Goal: Task Accomplishment & Management: Manage account settings

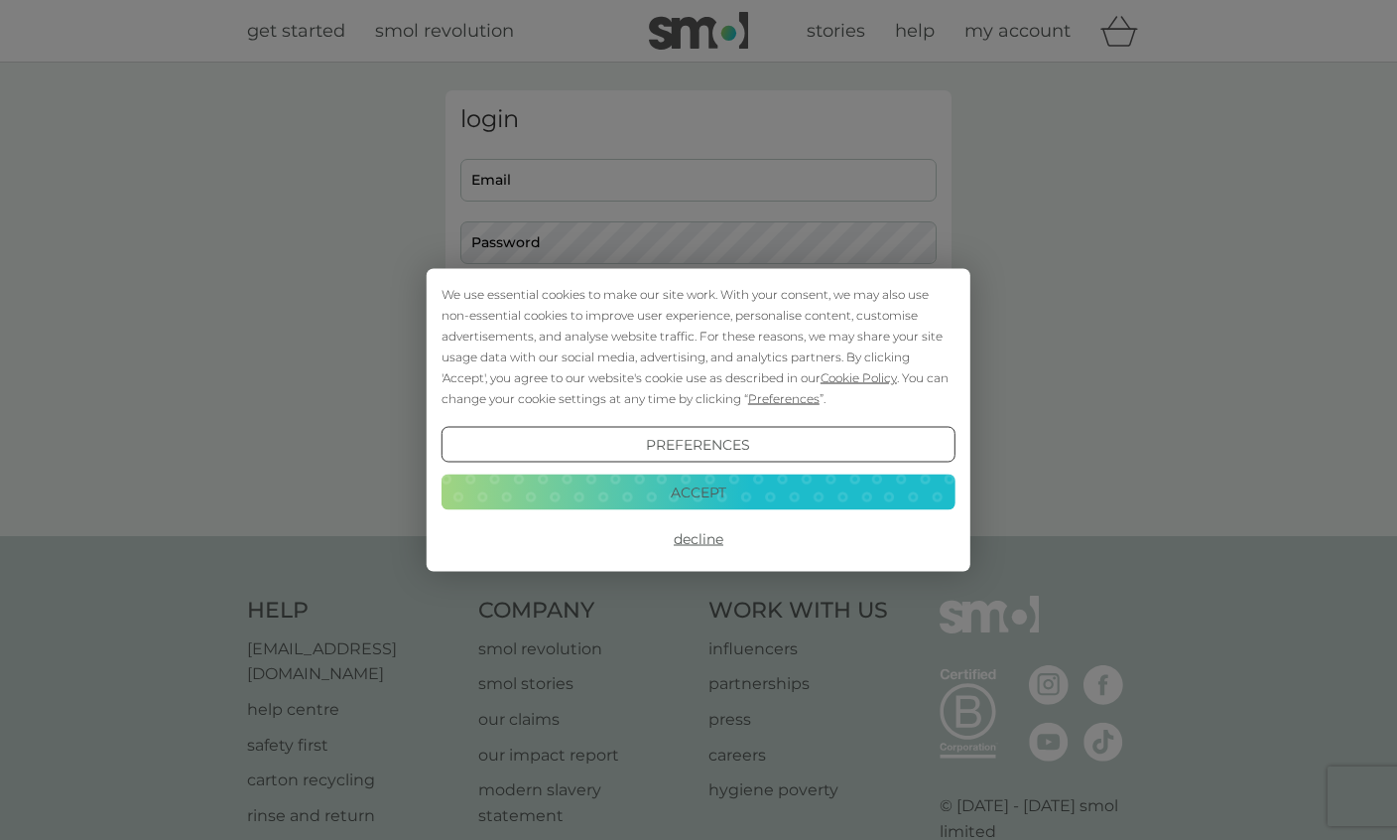
click at [839, 152] on div "We use essential cookies to make our site work. With your consent, we may also …" at bounding box center [698, 420] width 1397 height 840
click at [721, 539] on button "Decline" at bounding box center [699, 539] width 514 height 36
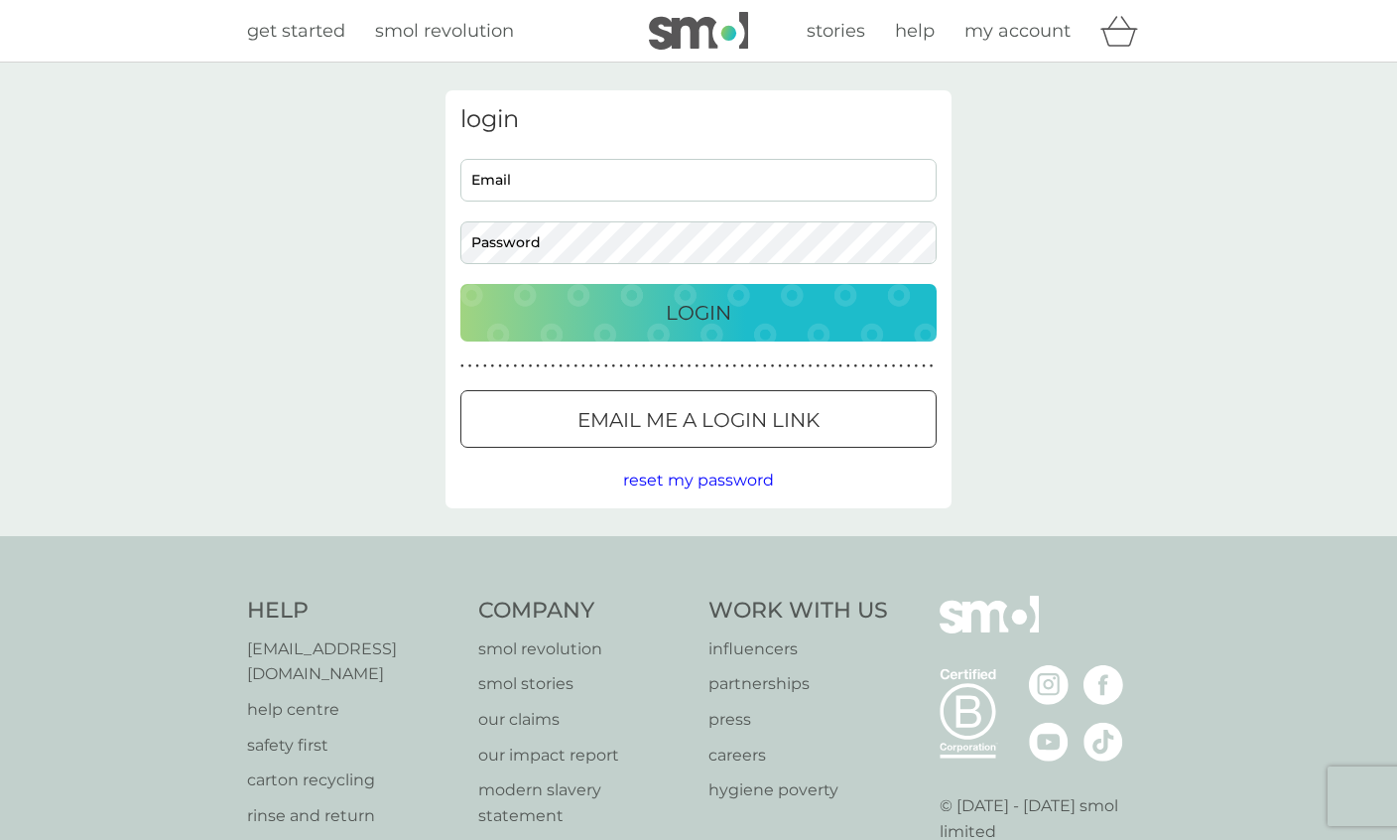
click at [824, 177] on input "Email" at bounding box center [698, 180] width 476 height 43
click at [874, 120] on h3 "login" at bounding box center [698, 119] width 476 height 29
click at [856, 173] on input "Email" at bounding box center [698, 180] width 476 height 43
type input "[EMAIL_ADDRESS][DOMAIN_NAME]"
click at [882, 308] on div "Login" at bounding box center [698, 313] width 437 height 32
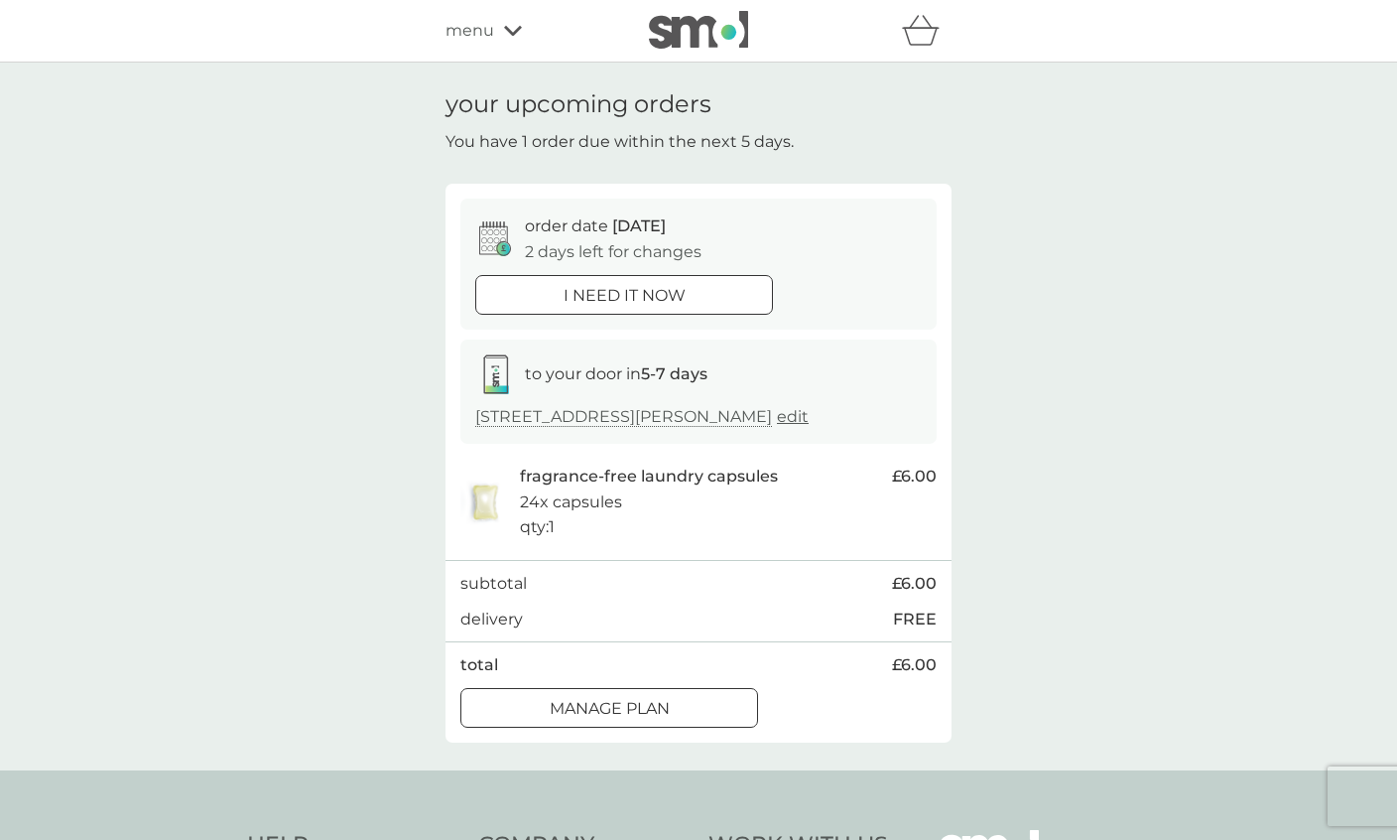
click at [698, 697] on div "Manage plan" at bounding box center [609, 709] width 296 height 26
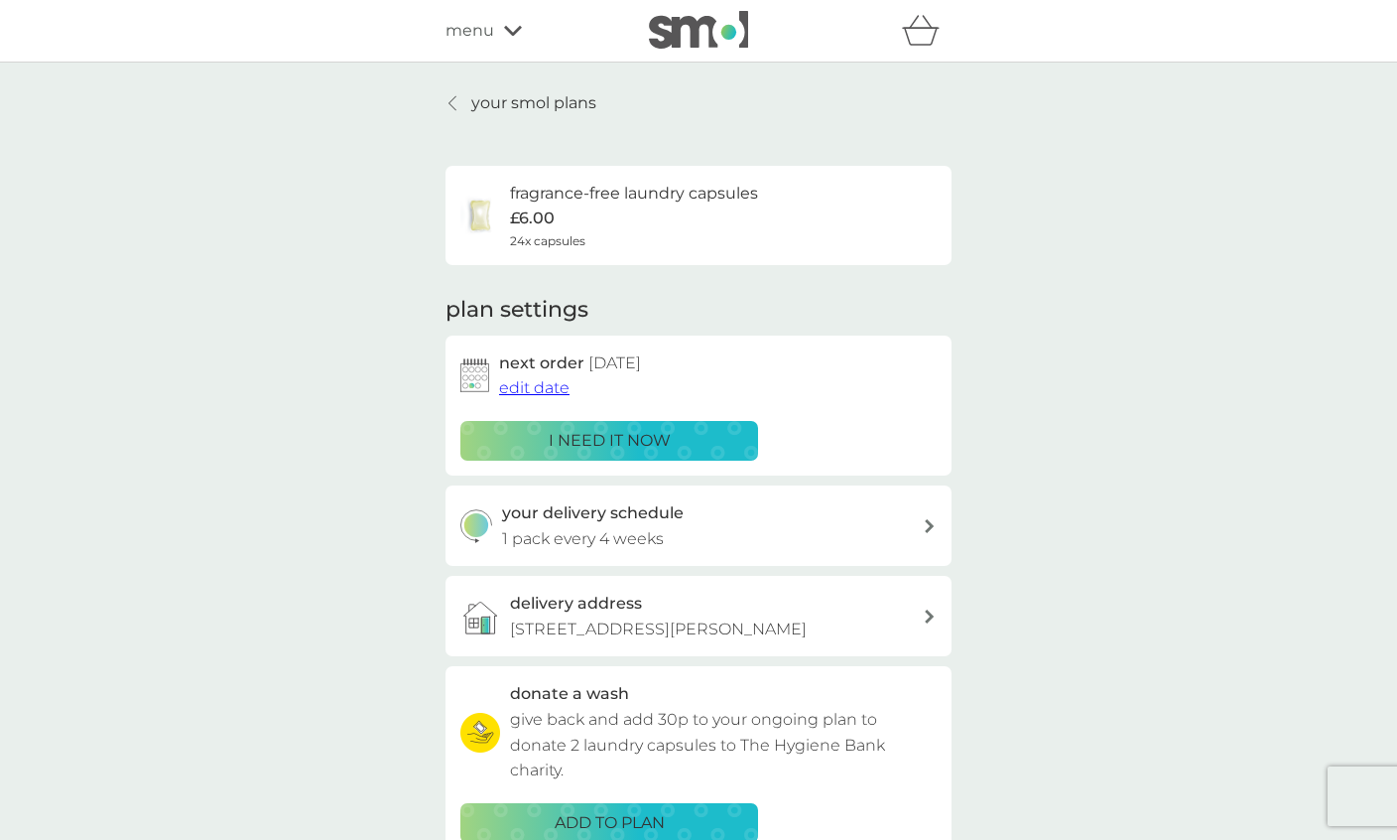
click at [540, 384] on span "edit date" at bounding box center [534, 387] width 70 height 19
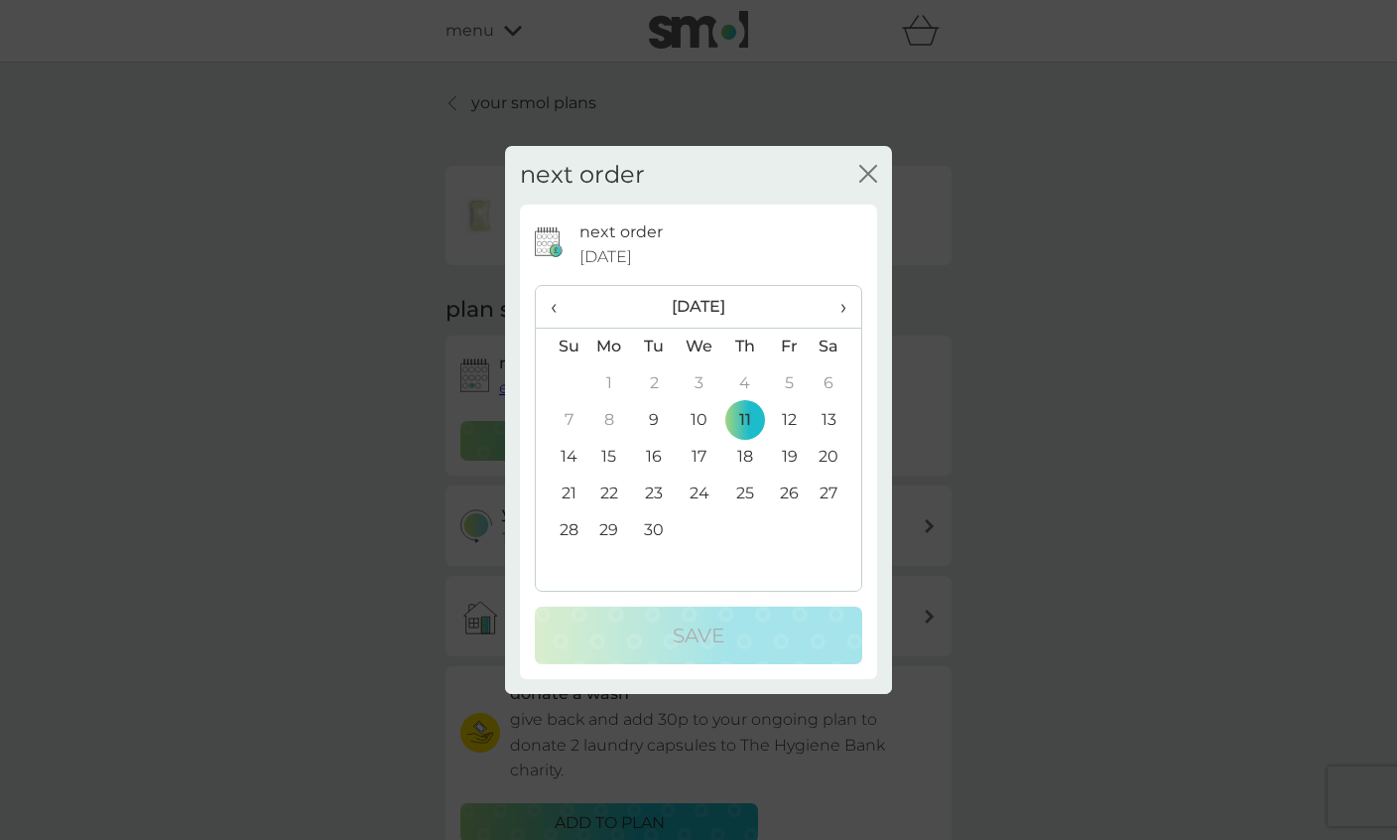
click at [841, 301] on span "›" at bounding box center [837, 307] width 20 height 42
click at [836, 421] on td "11" at bounding box center [837, 420] width 50 height 37
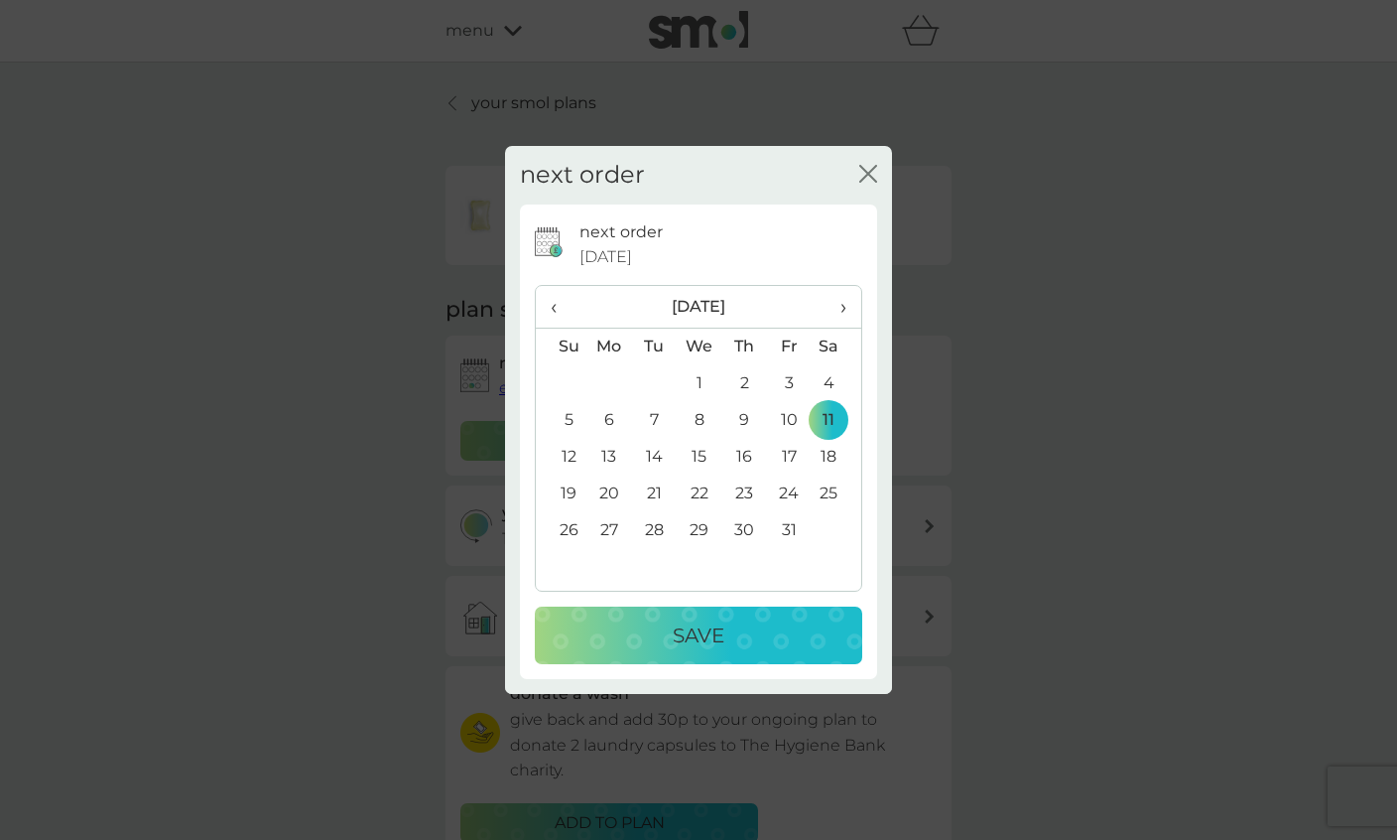
click at [706, 643] on p "Save" at bounding box center [699, 635] width 52 height 32
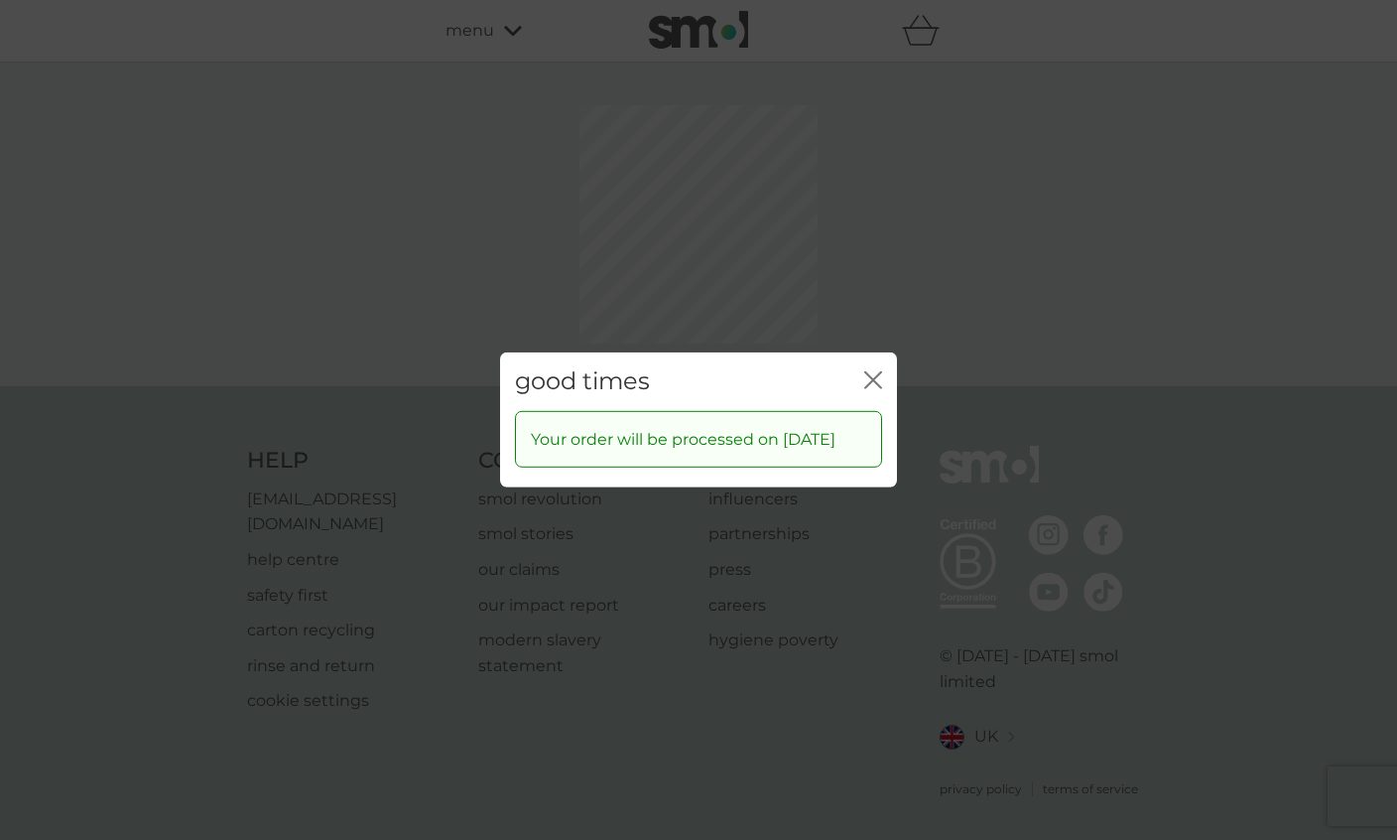
click at [876, 372] on icon "close" at bounding box center [877, 380] width 8 height 16
